Goal: Transaction & Acquisition: Purchase product/service

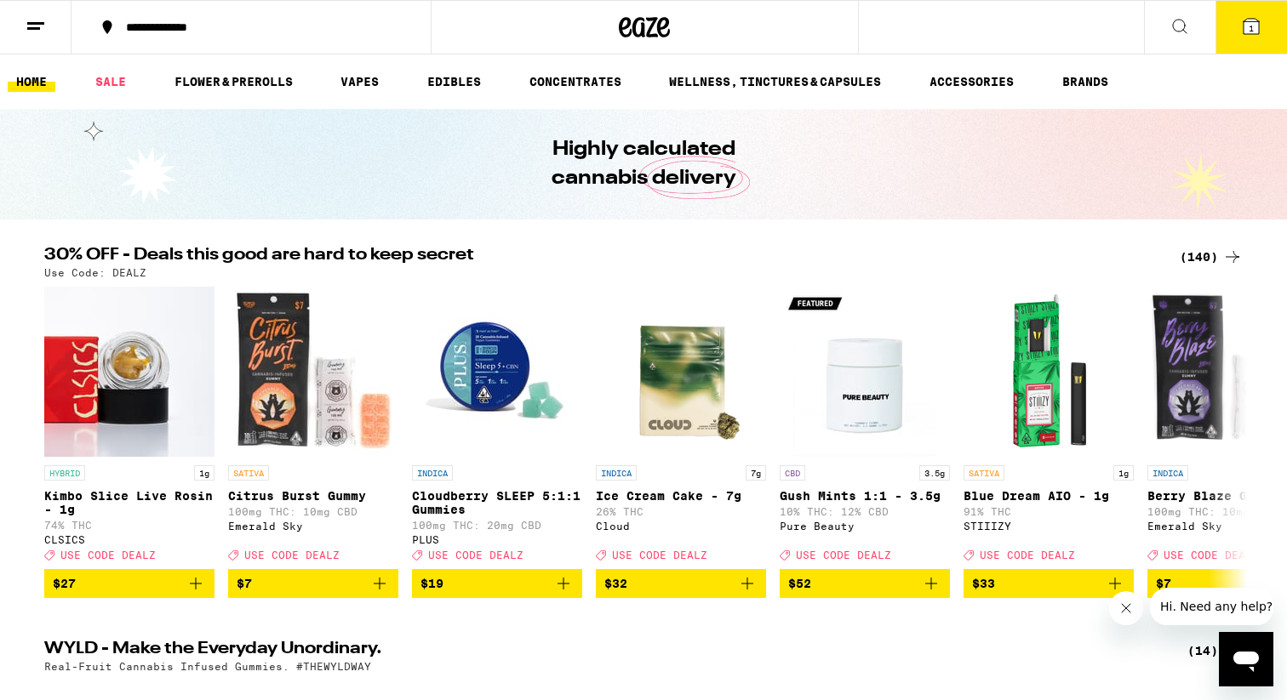
click at [1252, 9] on button "1" at bounding box center [1250, 27] width 71 height 53
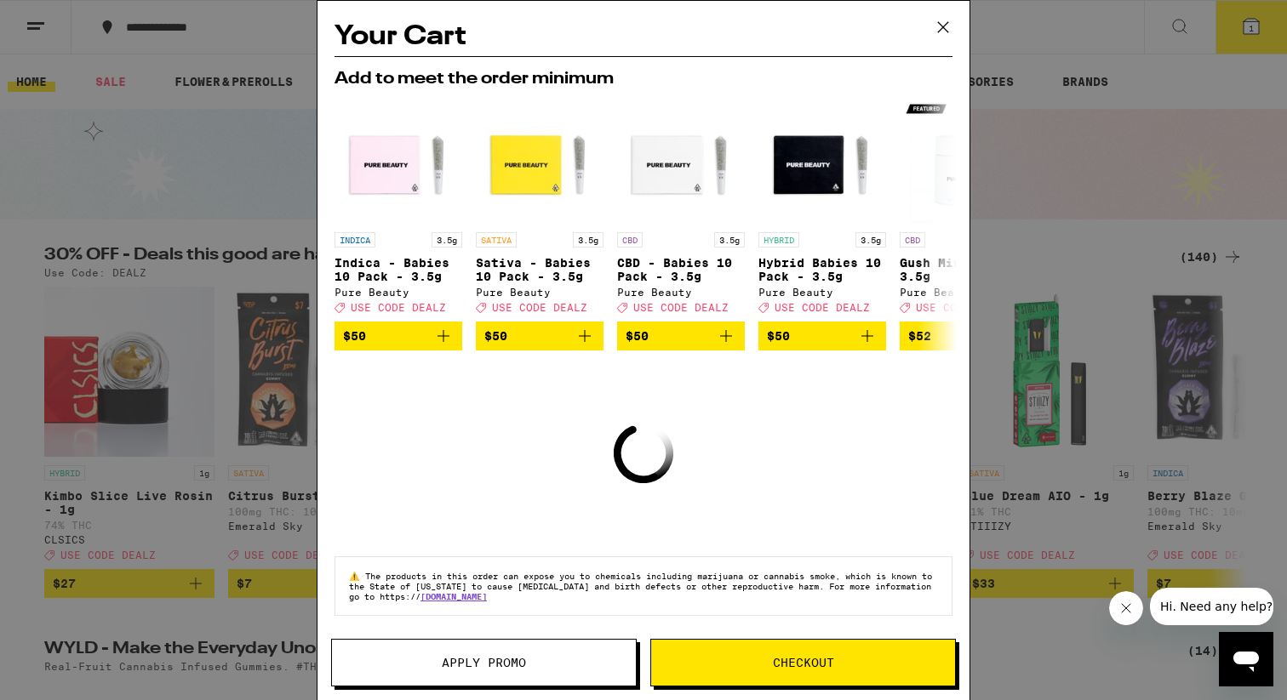
click at [938, 23] on icon at bounding box center [943, 27] width 10 height 10
